Goal: Transaction & Acquisition: Download file/media

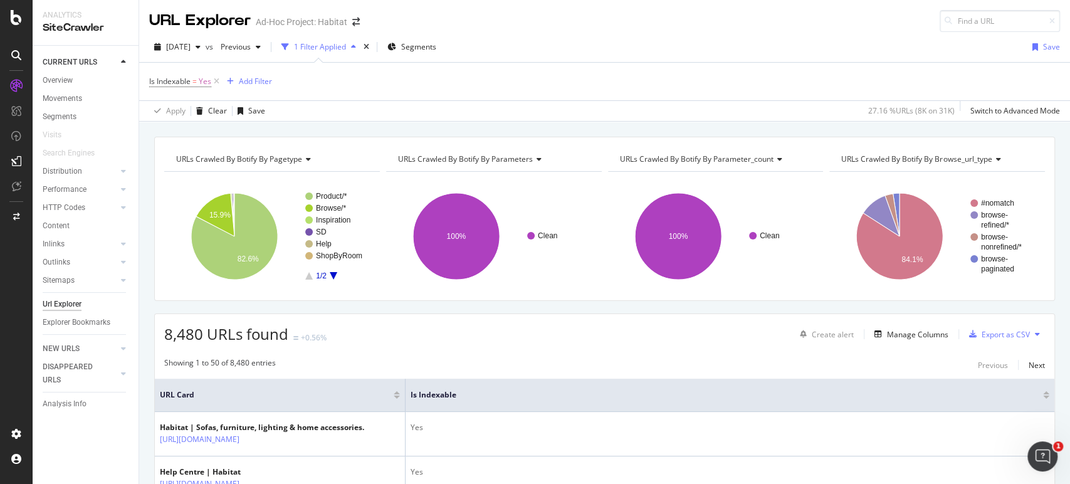
scroll to position [83, 0]
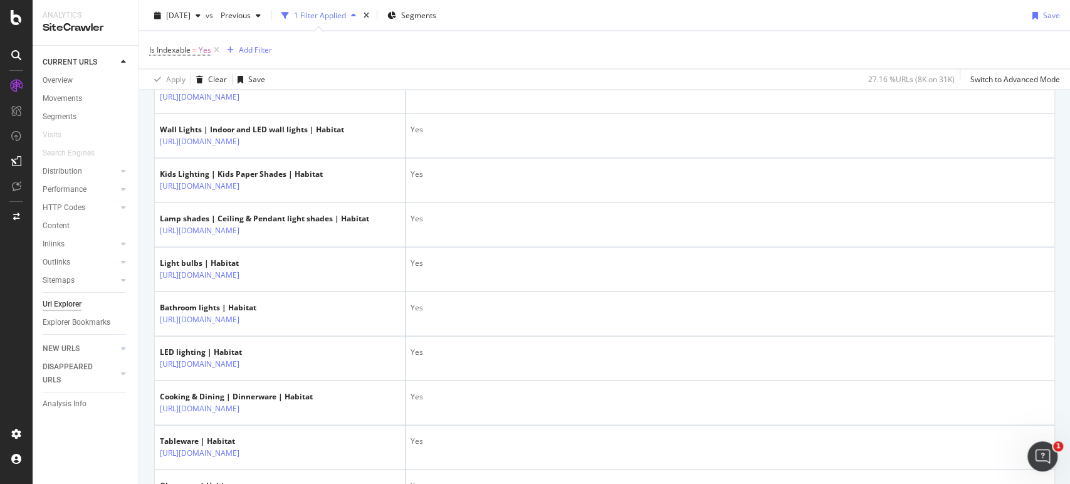
drag, startPoint x: 606, startPoint y: 187, endPoint x: 590, endPoint y: 390, distance: 203.7
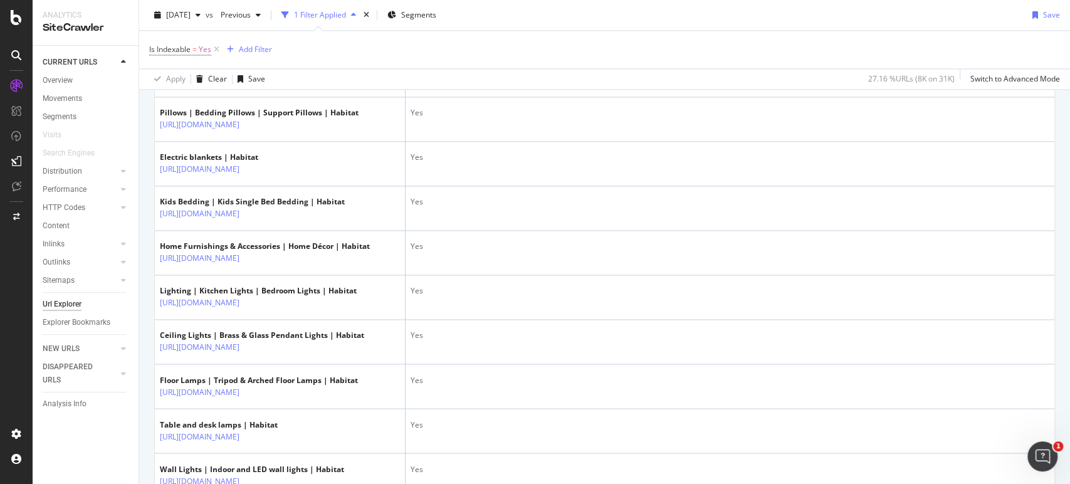
scroll to position [0, 0]
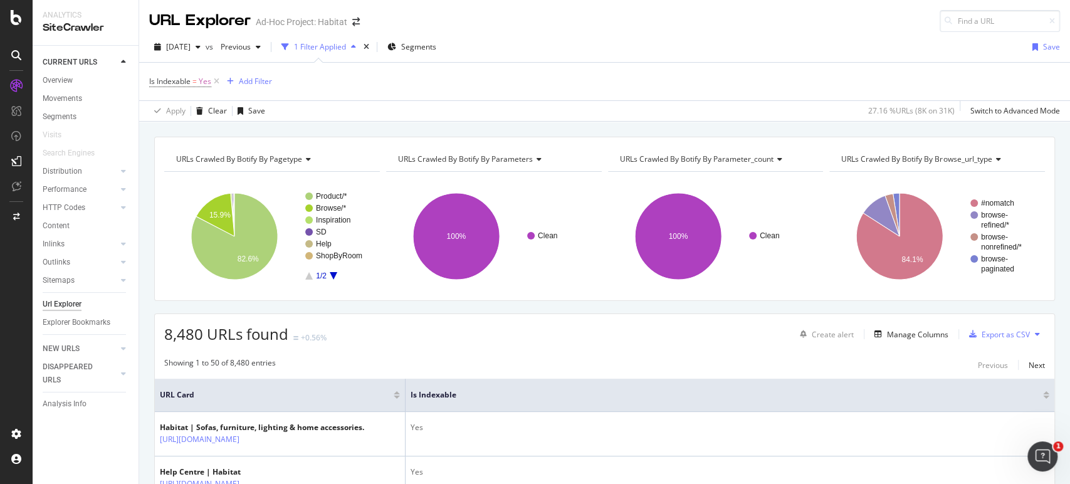
drag, startPoint x: 607, startPoint y: 204, endPoint x: 614, endPoint y: -10, distance: 213.9
click at [1003, 329] on div "Export as CSV" at bounding box center [1006, 334] width 48 height 11
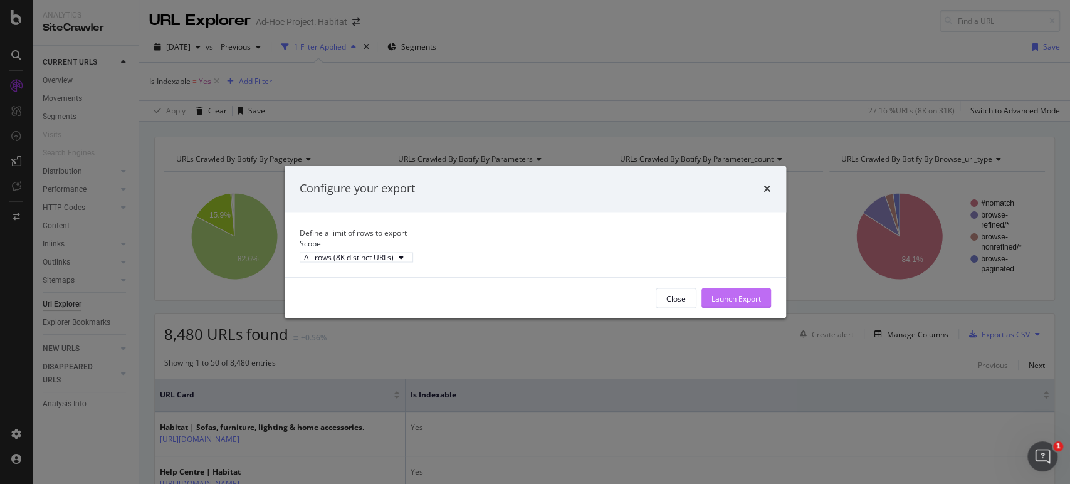
click at [722, 300] on button "Launch Export" at bounding box center [736, 298] width 70 height 20
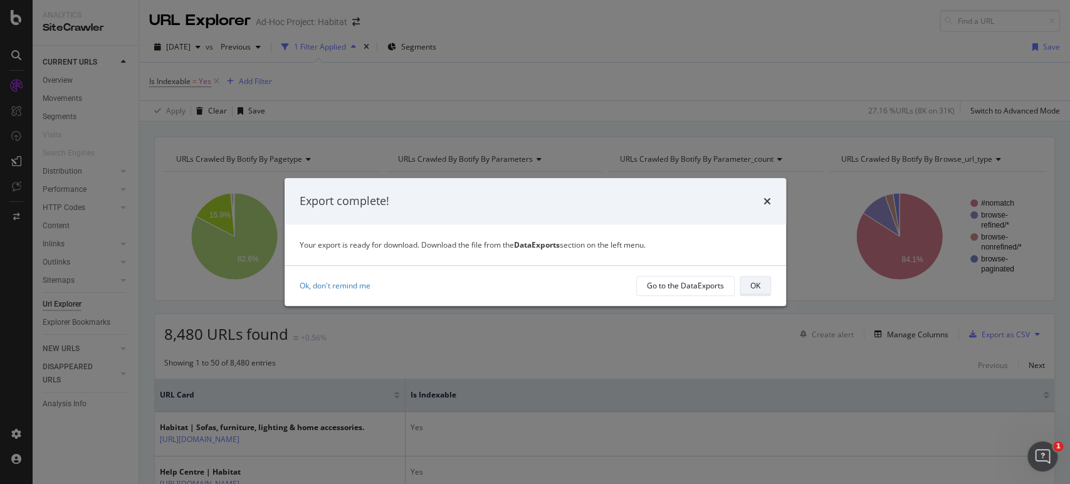
click at [748, 283] on button "OK" at bounding box center [755, 286] width 31 height 20
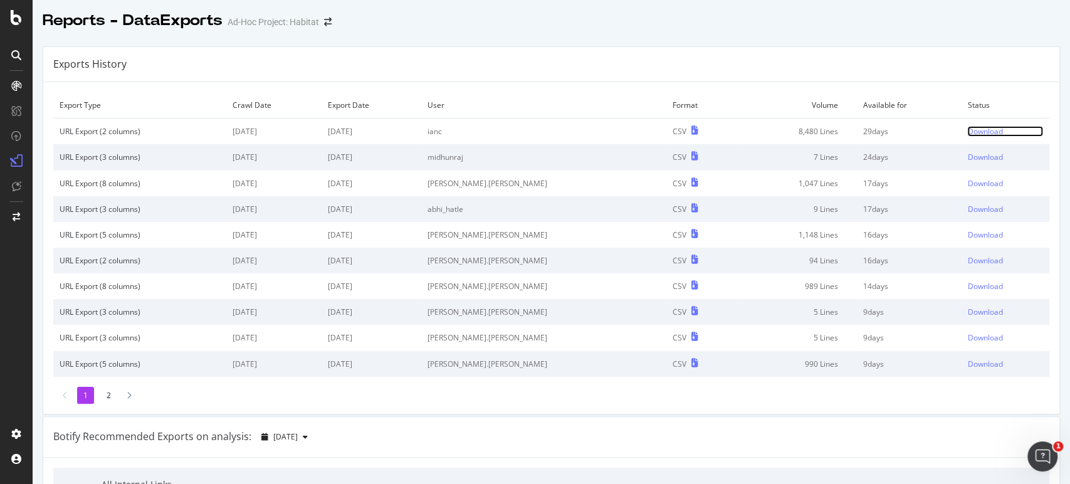
click at [972, 131] on div "Download" at bounding box center [984, 131] width 35 height 11
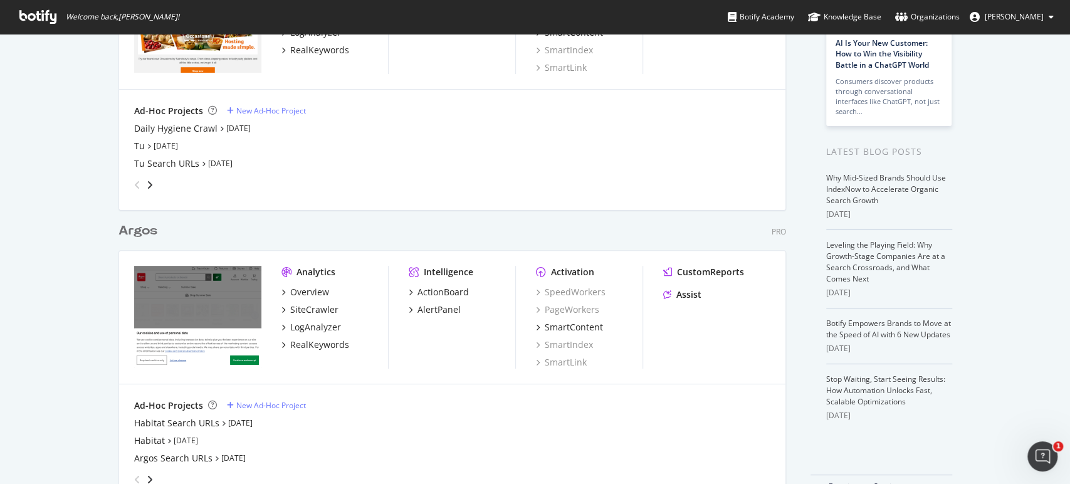
scroll to position [204, 0]
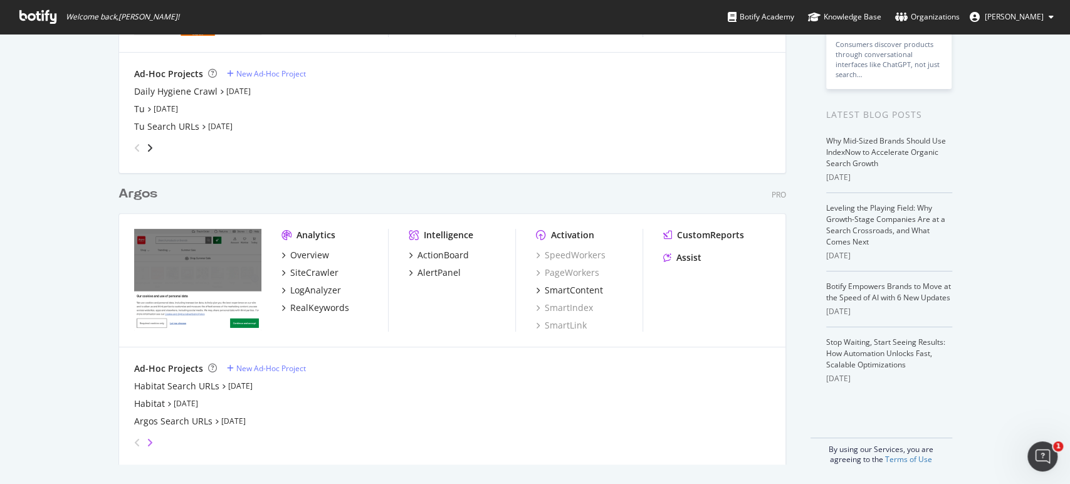
click at [147, 446] on icon "angle-right" at bounding box center [150, 443] width 6 height 10
click at [134, 444] on icon "angle-left" at bounding box center [137, 443] width 6 height 10
drag, startPoint x: 494, startPoint y: 440, endPoint x: 382, endPoint y: 79, distance: 377.9
